Goal: Information Seeking & Learning: Learn about a topic

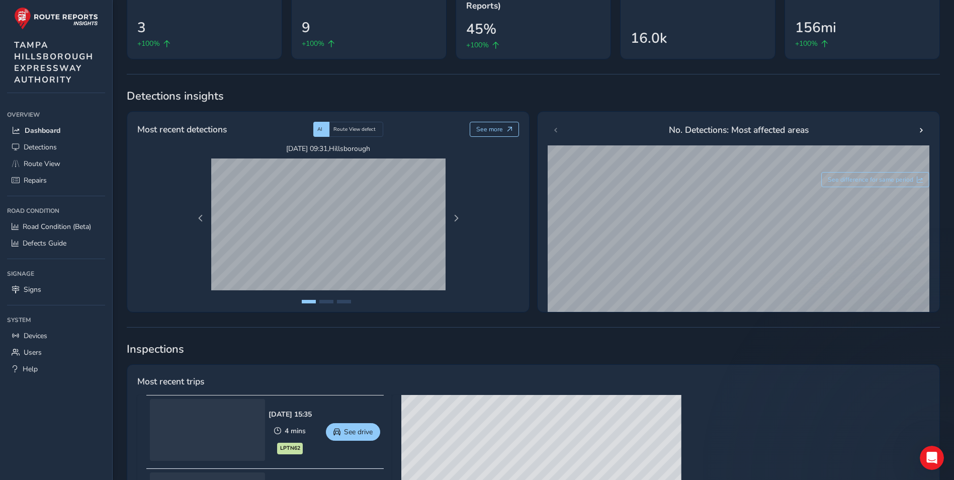
scroll to position [101, 0]
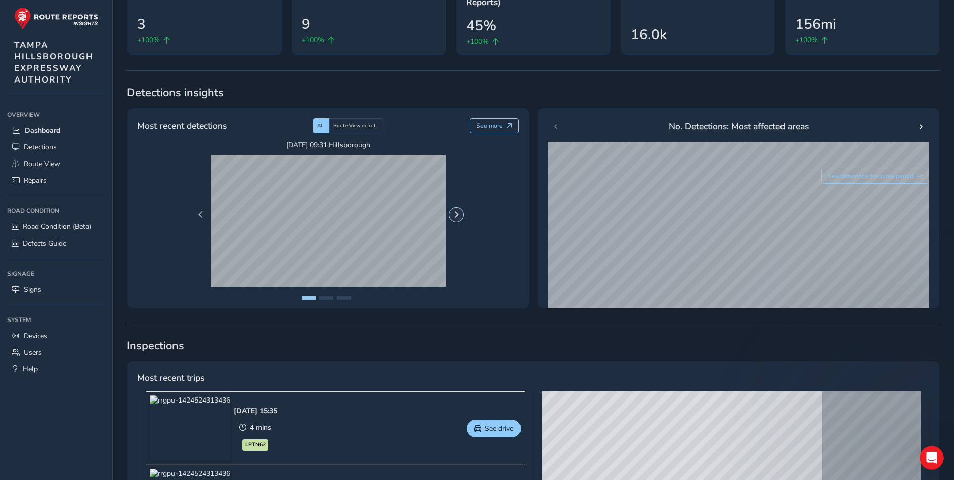
click at [455, 214] on span "Next Page" at bounding box center [456, 214] width 7 height 7
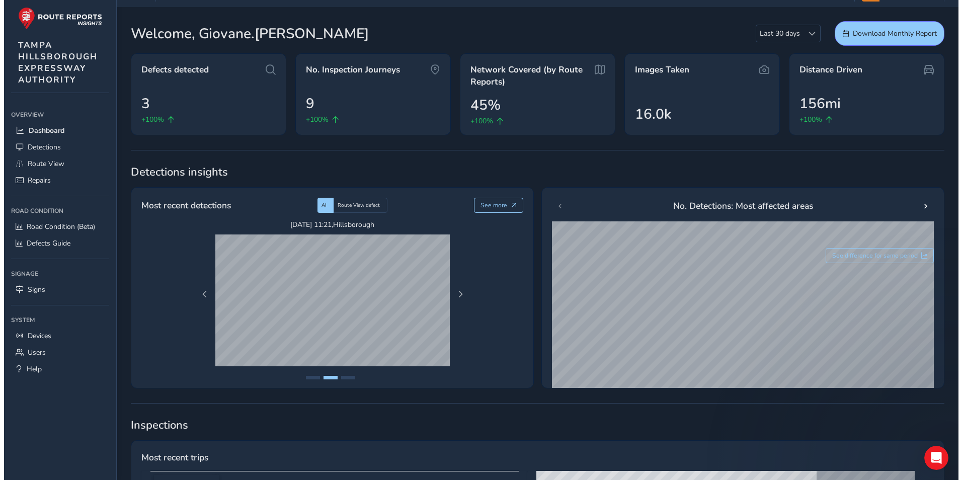
scroll to position [0, 0]
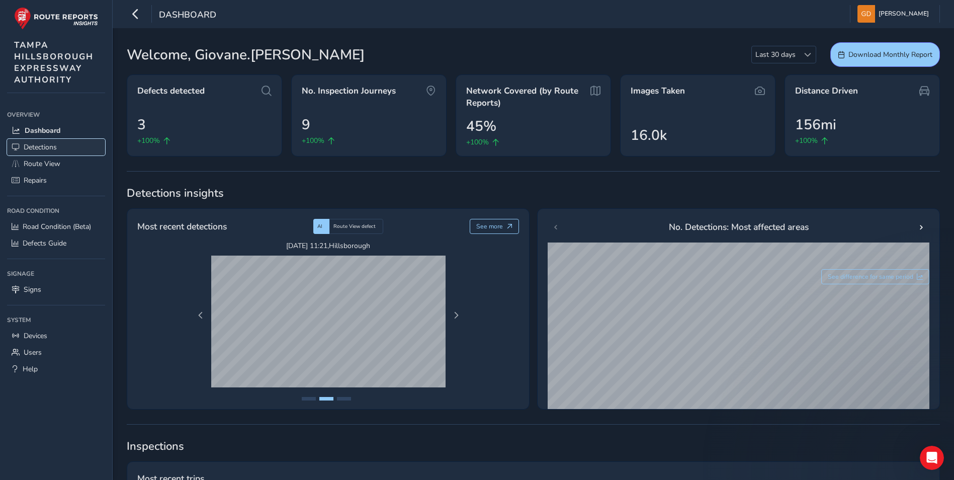
click at [61, 145] on link "Detections" at bounding box center [56, 147] width 98 height 17
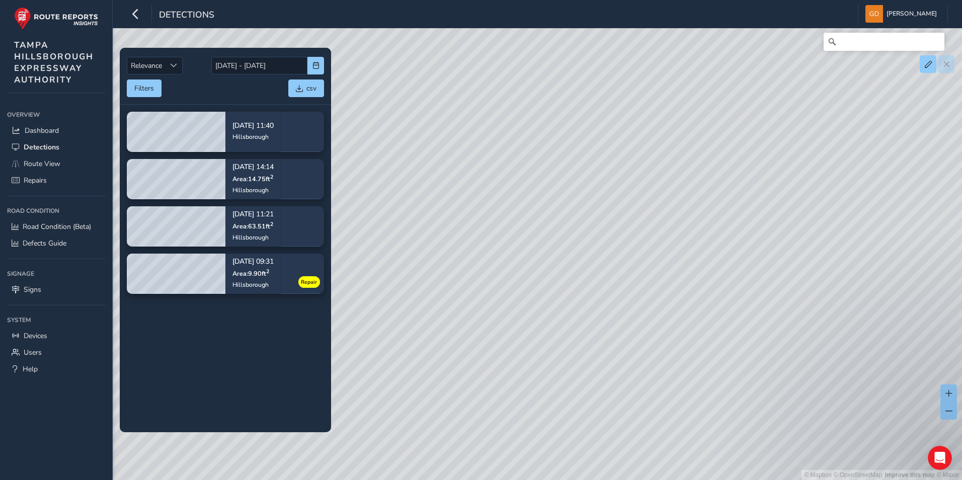
drag, startPoint x: 181, startPoint y: 199, endPoint x: 66, endPoint y: 408, distance: 238.1
click at [66, 408] on div "Overview Overview Dashboard Detections Route View Repairs Road Condition Road C…" at bounding box center [56, 290] width 112 height 380
click at [74, 288] on link "Signs" at bounding box center [56, 289] width 98 height 17
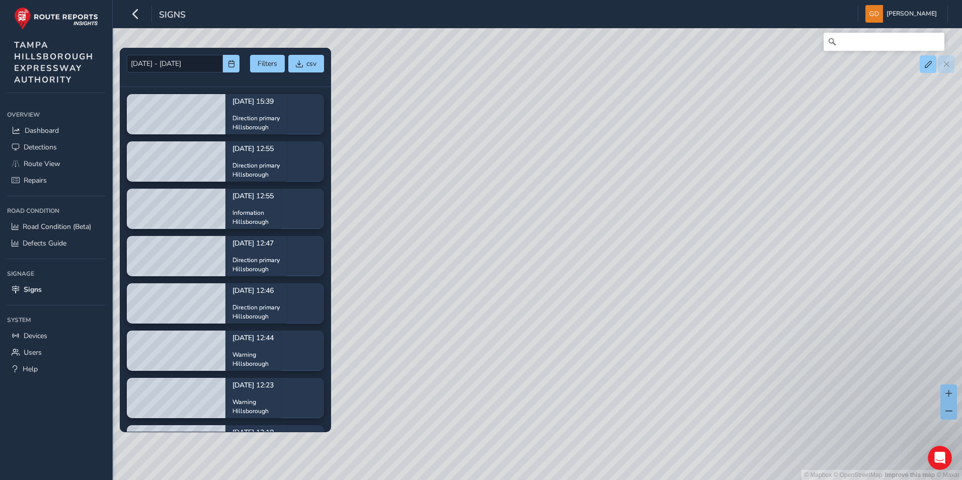
drag, startPoint x: 74, startPoint y: 288, endPoint x: 35, endPoint y: 442, distance: 158.8
click at [35, 442] on div "Overview Overview Dashboard Detections Route View Repairs Road Condition Road C…" at bounding box center [56, 290] width 112 height 380
drag, startPoint x: 486, startPoint y: 334, endPoint x: 786, endPoint y: 248, distance: 311.3
click at [786, 248] on div "© Mapbox © OpenStreetMap Improve this map © Maxar" at bounding box center [481, 240] width 962 height 480
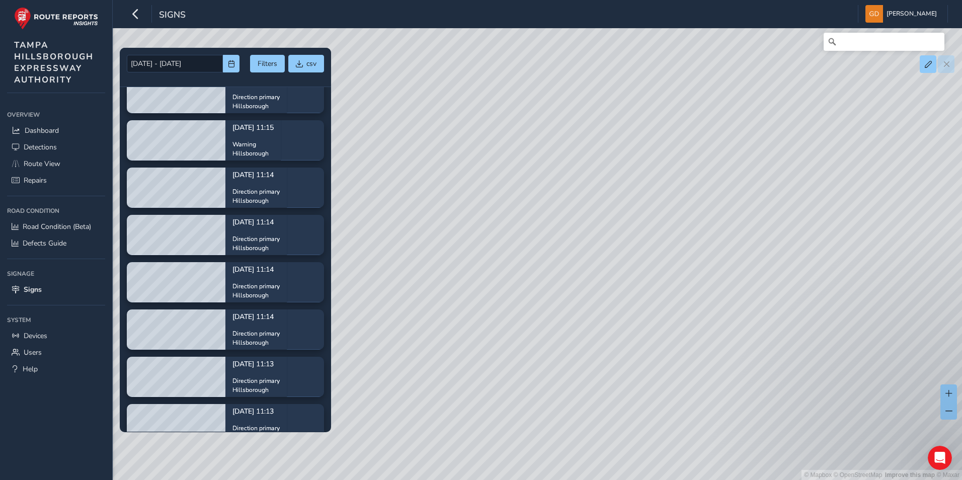
scroll to position [2263, 0]
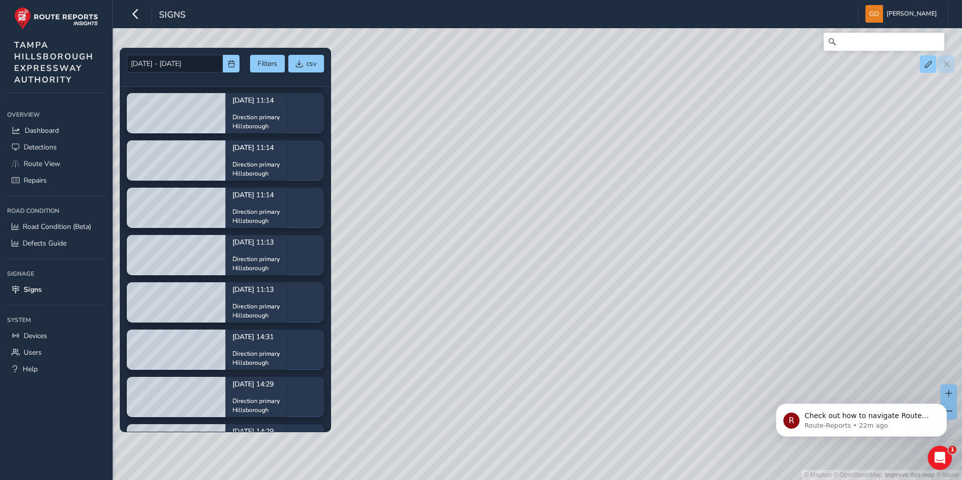
drag, startPoint x: 499, startPoint y: 108, endPoint x: 422, endPoint y: 282, distance: 190.5
click at [423, 282] on div "© Mapbox © OpenStreetMap Improve this map © Maxar" at bounding box center [481, 240] width 962 height 480
drag, startPoint x: 563, startPoint y: 72, endPoint x: 447, endPoint y: 226, distance: 192.8
click at [447, 226] on div "© Mapbox © OpenStreetMap Improve this map © Maxar" at bounding box center [481, 240] width 962 height 480
drag, startPoint x: 583, startPoint y: 82, endPoint x: 403, endPoint y: 237, distance: 237.8
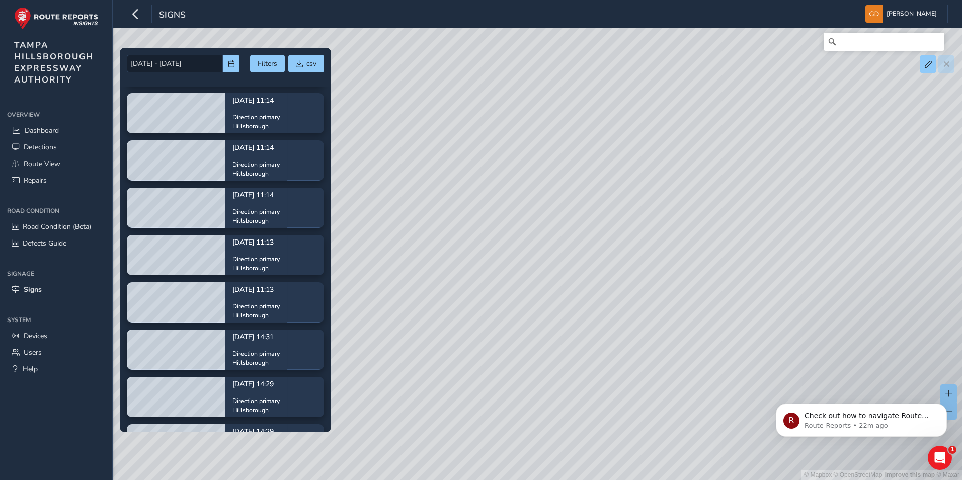
click at [403, 237] on div "© Mapbox © OpenStreetMap Improve this map © Maxar" at bounding box center [481, 240] width 962 height 480
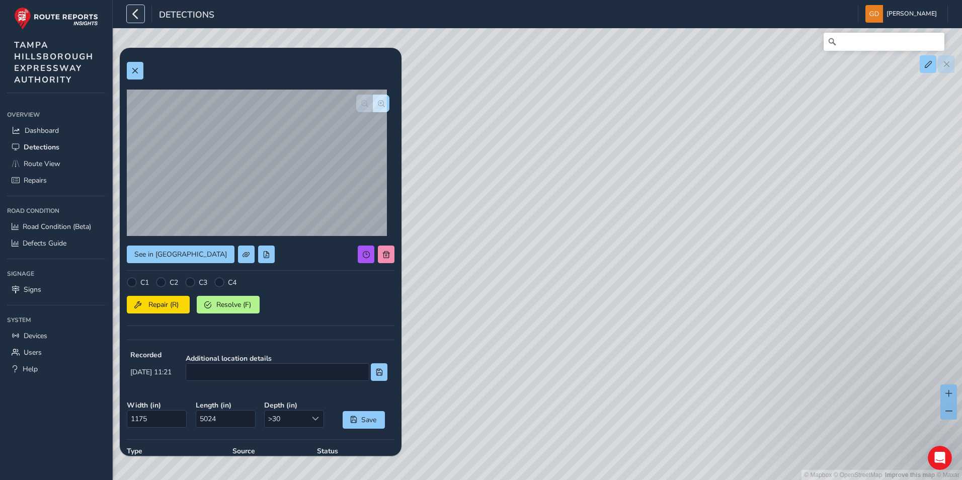
click at [135, 22] on icon "button" at bounding box center [135, 14] width 11 height 18
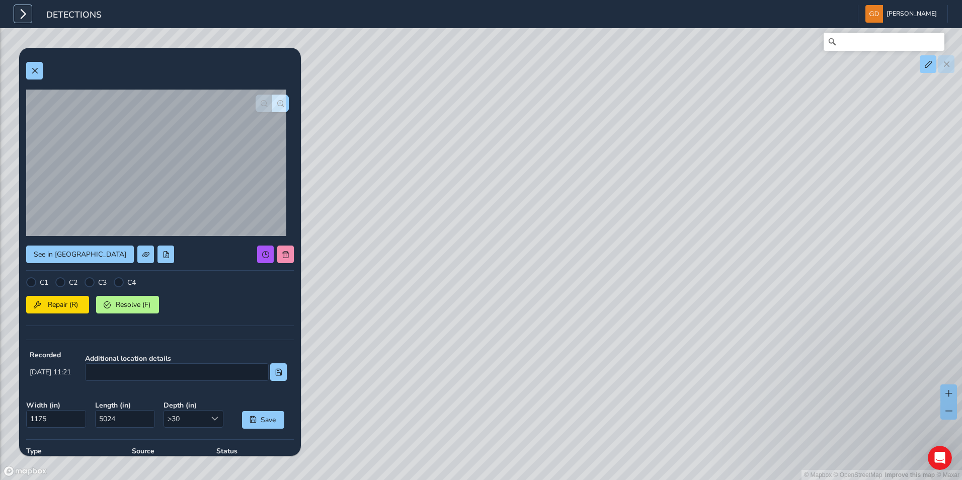
click at [28, 17] on icon "button" at bounding box center [23, 14] width 11 height 18
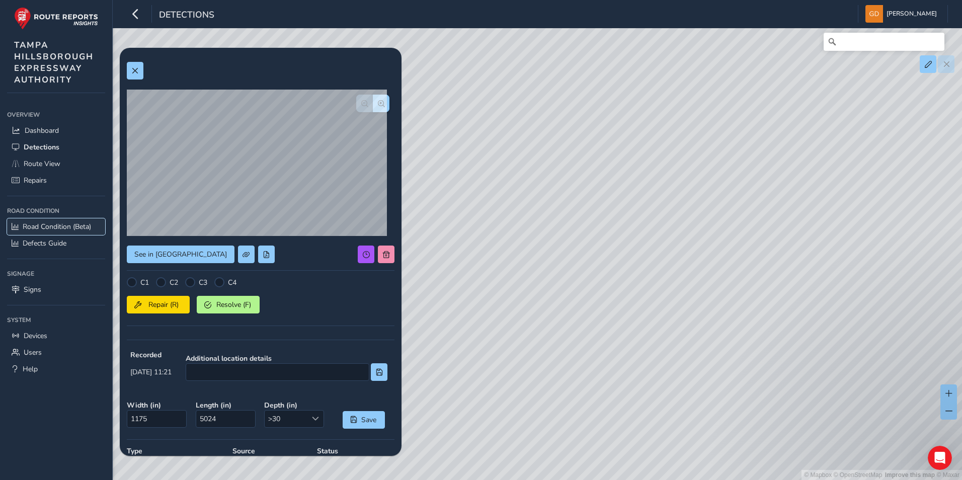
click at [66, 226] on span "Road Condition (Beta)" at bounding box center [57, 227] width 68 height 10
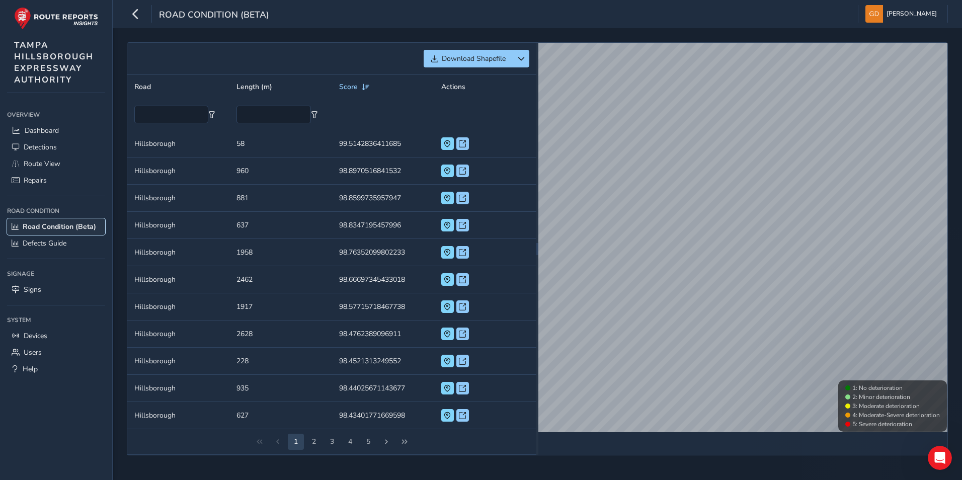
click at [66, 226] on span "Road Condition (Beta)" at bounding box center [59, 227] width 73 height 10
click at [368, 442] on button "5" at bounding box center [368, 442] width 16 height 16
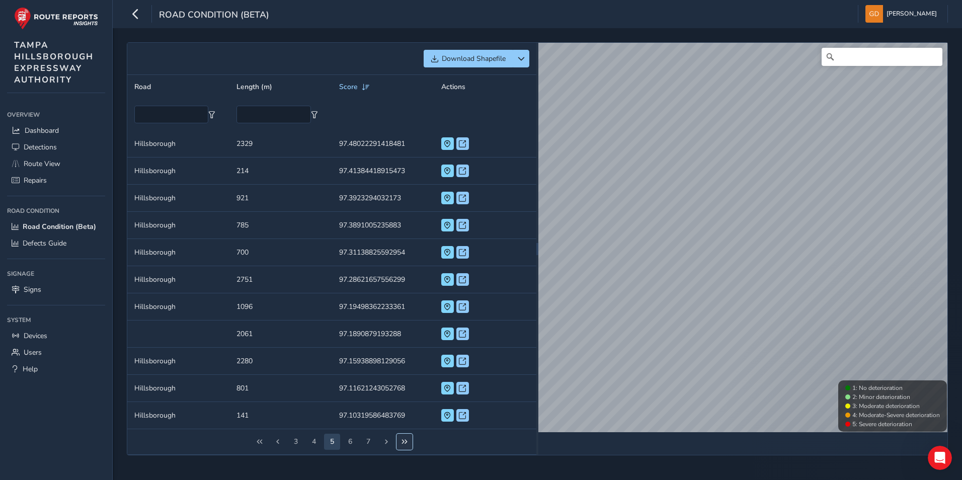
click at [405, 442] on span "Last Page" at bounding box center [404, 441] width 7 height 7
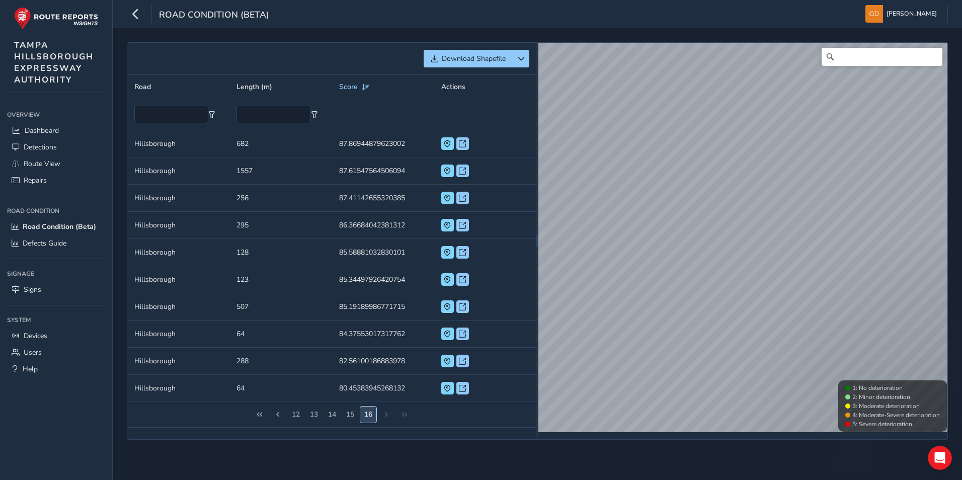
click at [371, 412] on button "16" at bounding box center [368, 414] width 16 height 16
click at [278, 384] on td "Length (m) 64" at bounding box center [280, 388] width 102 height 27
click at [379, 387] on td "Score 80.45383945268132" at bounding box center [383, 388] width 102 height 27
click at [444, 388] on span at bounding box center [447, 388] width 7 height 7
click at [462, 383] on button at bounding box center [462, 388] width 13 height 13
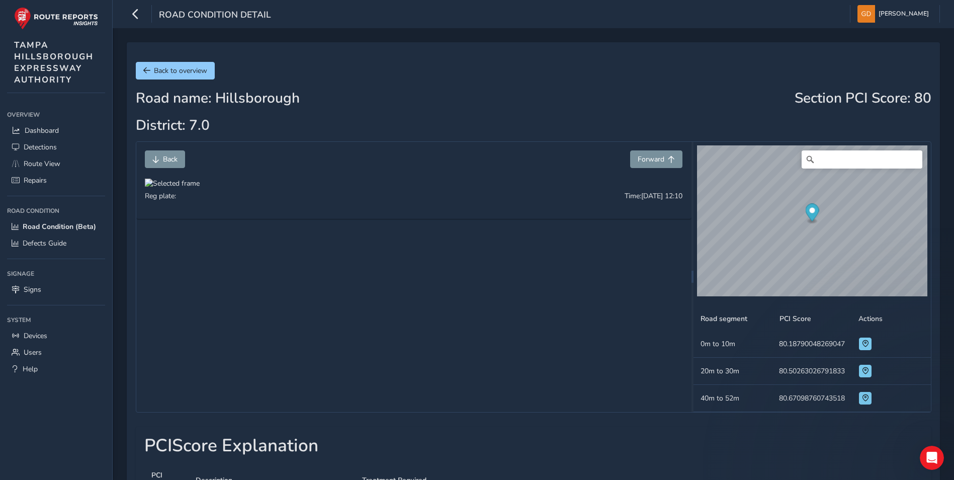
drag, startPoint x: 263, startPoint y: 271, endPoint x: 414, endPoint y: 223, distance: 159.1
click at [200, 188] on div at bounding box center [172, 184] width 55 height 10
drag, startPoint x: 329, startPoint y: 301, endPoint x: 334, endPoint y: 302, distance: 5.3
click at [329, 301] on img at bounding box center [481, 352] width 966 height 543
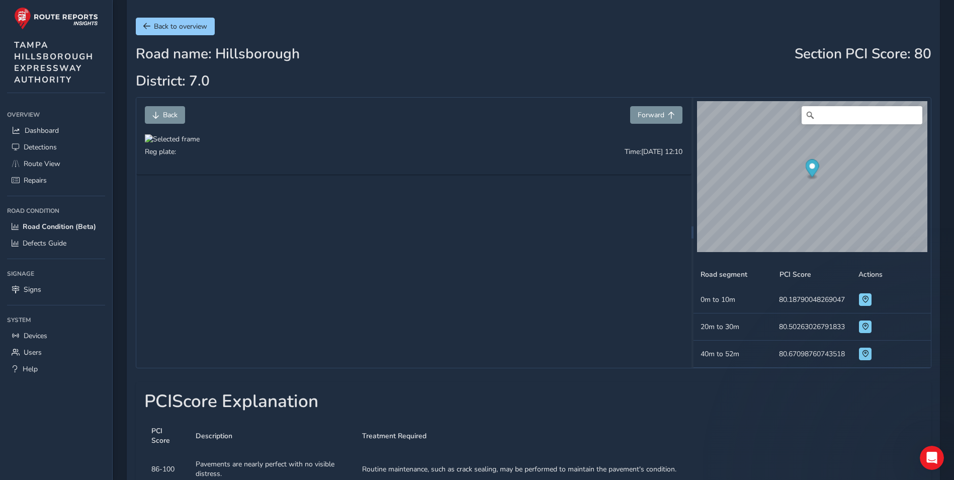
scroll to position [251, 0]
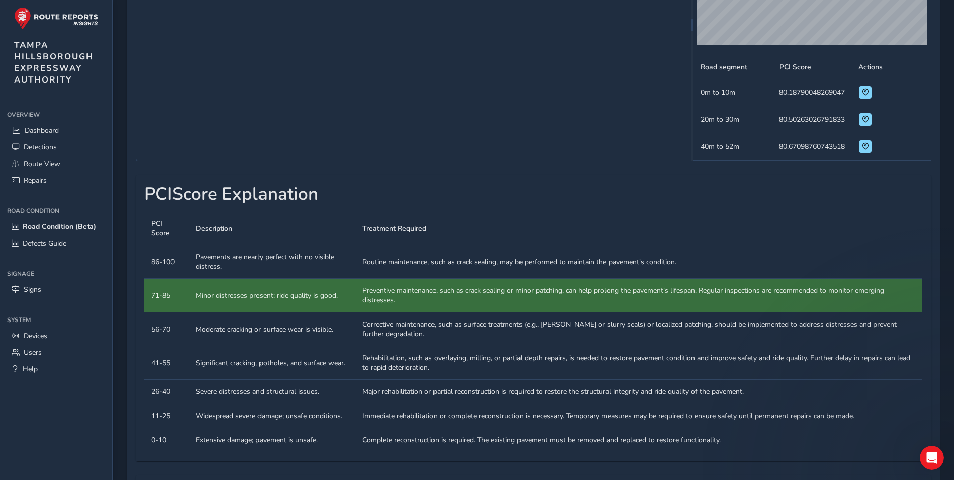
click at [124, 274] on div "Back to overview Road name: [GEOGRAPHIC_DATA]: 7.0 Section PCI Score : 80 Back …" at bounding box center [533, 213] width 841 height 872
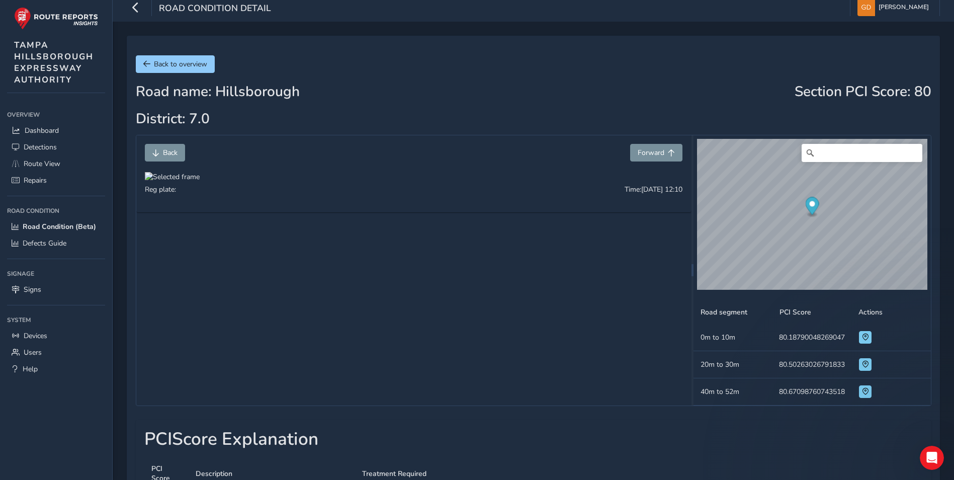
scroll to position [0, 0]
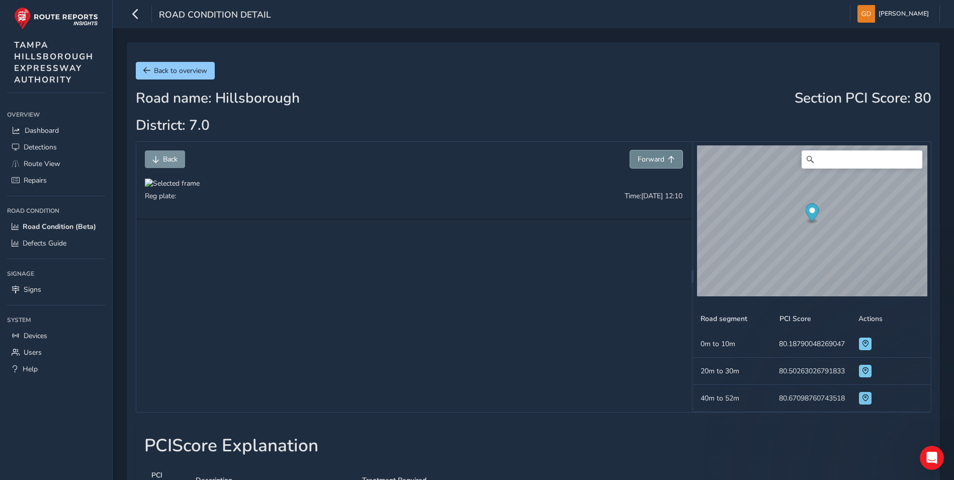
click at [662, 154] on span "Forward" at bounding box center [651, 159] width 27 height 10
click at [646, 154] on button "Forward" at bounding box center [656, 159] width 52 height 18
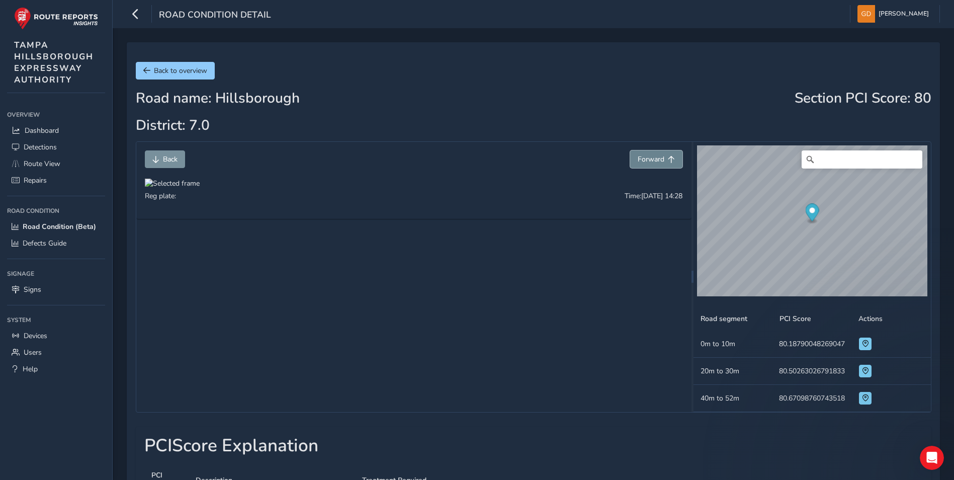
click at [646, 154] on button "Forward" at bounding box center [656, 159] width 52 height 18
click at [200, 69] on span "Back to overview" at bounding box center [180, 71] width 53 height 10
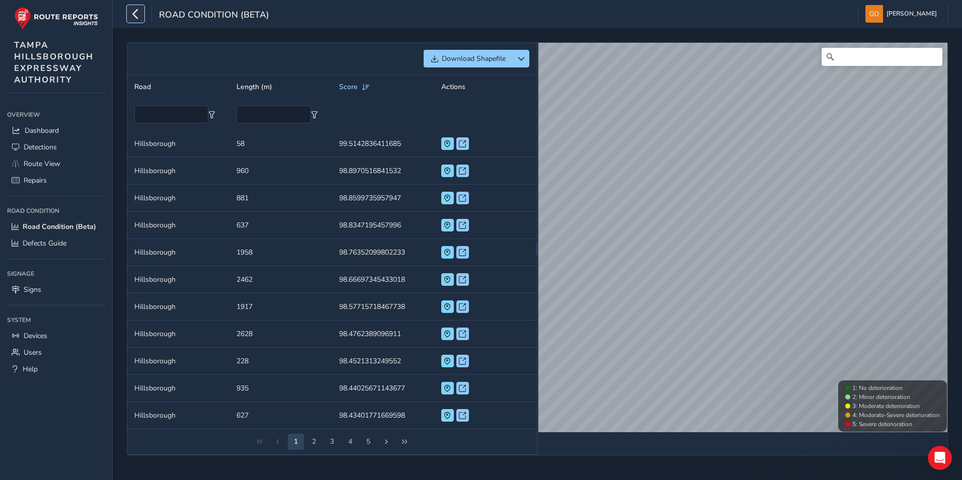
click at [133, 8] on icon "button" at bounding box center [135, 14] width 11 height 18
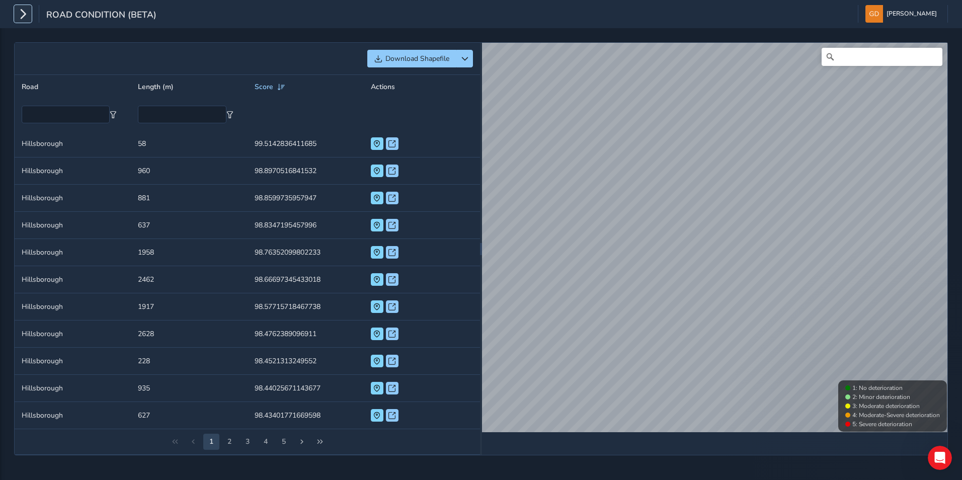
click at [31, 18] on button "button" at bounding box center [23, 14] width 18 height 18
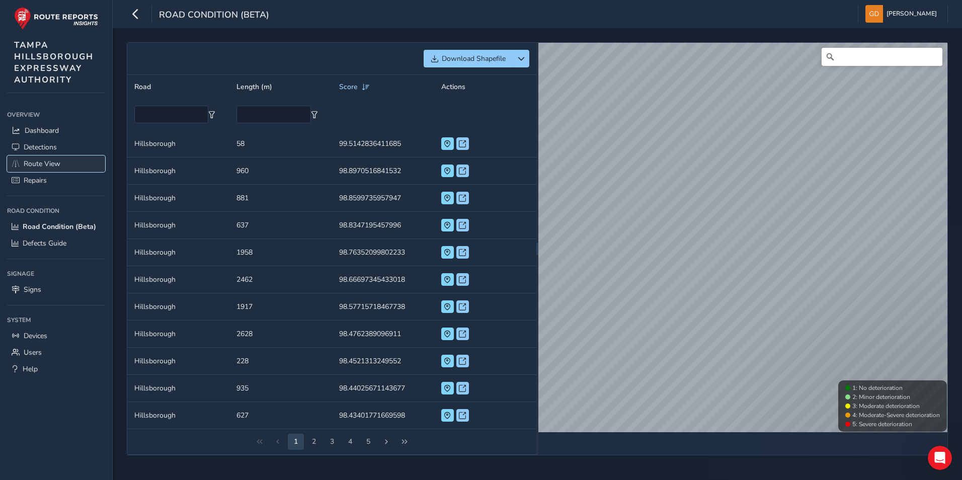
click at [52, 159] on span "Route View" at bounding box center [42, 164] width 37 height 10
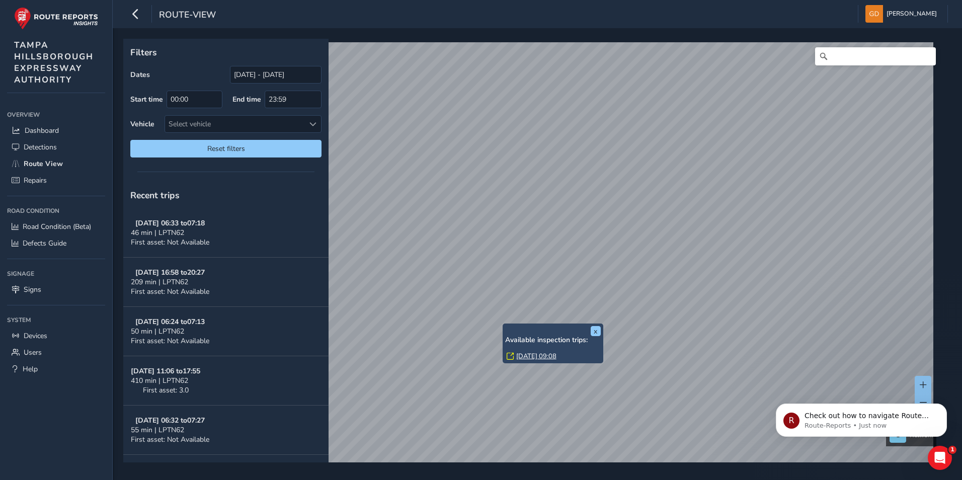
click at [503, 325] on div "x Available inspection trips: [DATE] 09:08" at bounding box center [552, 343] width 101 height 40
click at [521, 358] on link "[DATE] 09:08" at bounding box center [536, 356] width 40 height 9
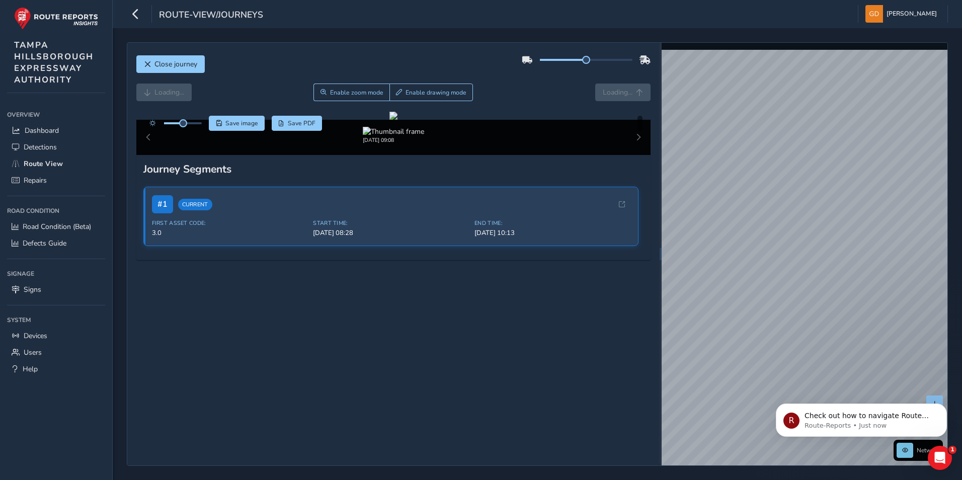
click at [628, 155] on div "[DATE] 09:08" at bounding box center [393, 137] width 514 height 35
click at [630, 155] on div "[DATE] 09:08" at bounding box center [393, 137] width 514 height 35
drag, startPoint x: 578, startPoint y: 62, endPoint x: 549, endPoint y: 62, distance: 29.7
click at [552, 62] on span at bounding box center [556, 60] width 8 height 8
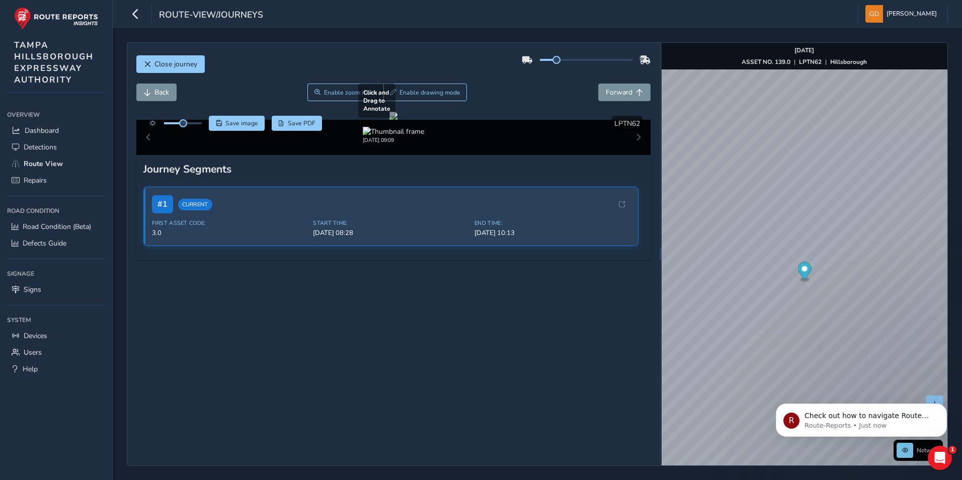
click at [397, 120] on div at bounding box center [393, 116] width 8 height 8
